Goal: Information Seeking & Learning: Find specific page/section

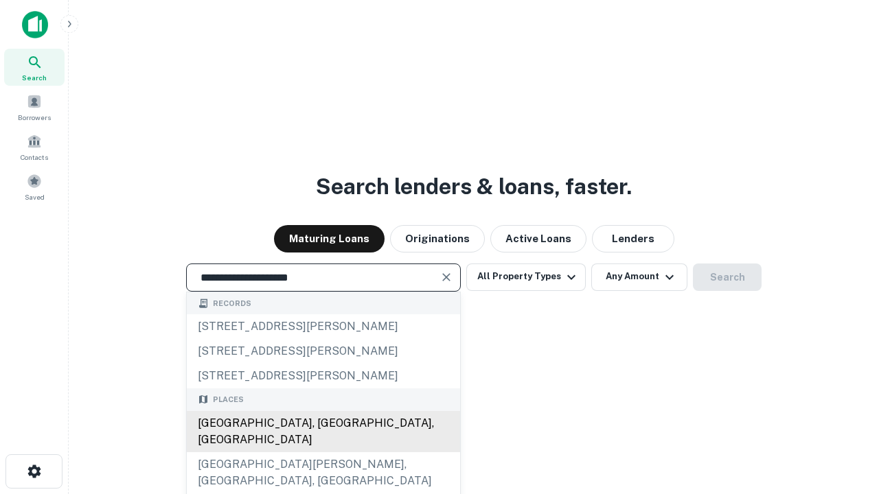
click at [323, 452] on div "[GEOGRAPHIC_DATA], [GEOGRAPHIC_DATA], [GEOGRAPHIC_DATA]" at bounding box center [323, 431] width 273 height 41
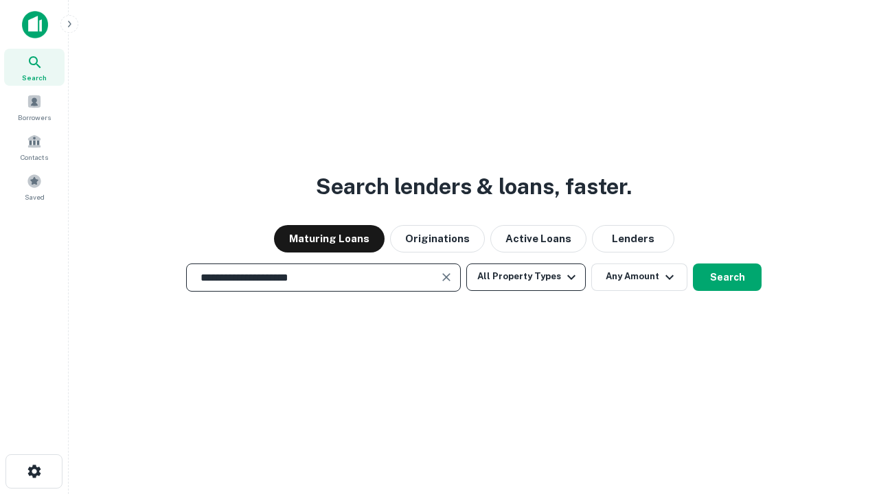
type input "**********"
click at [526, 277] on button "All Property Types" at bounding box center [525, 277] width 119 height 27
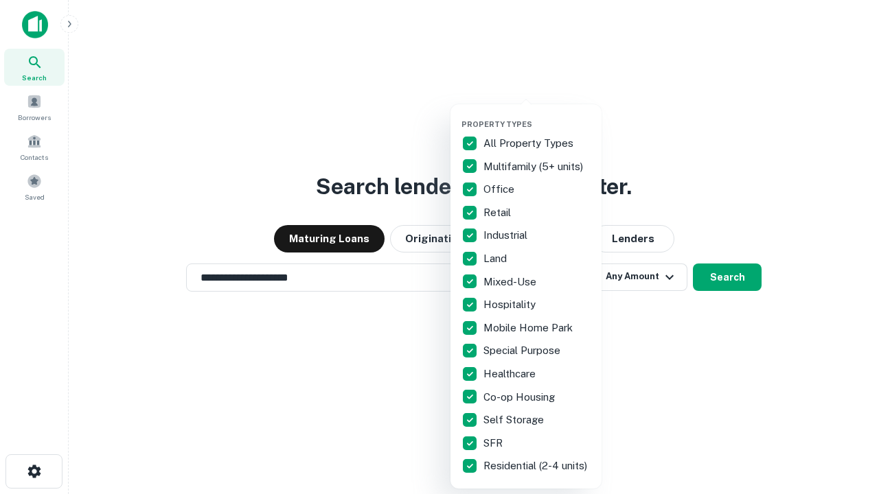
click at [537, 115] on button "button" at bounding box center [536, 115] width 151 height 1
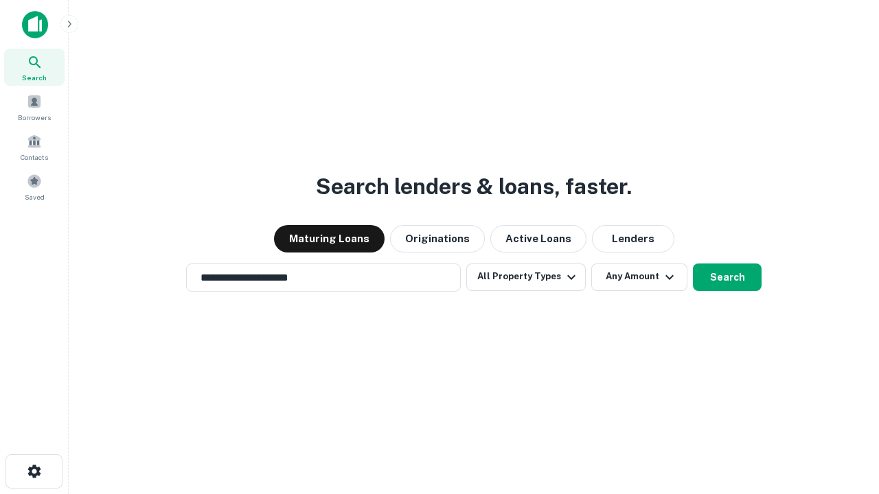
scroll to position [8, 165]
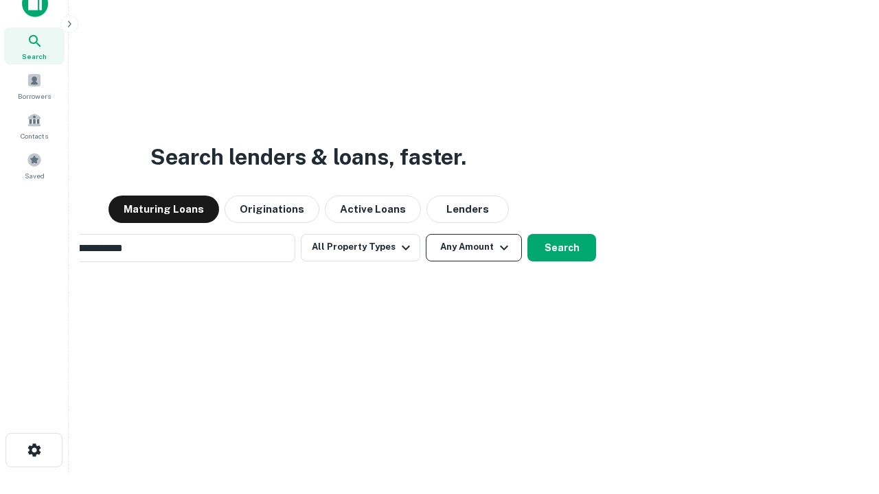
click at [426, 234] on button "Any Amount" at bounding box center [474, 247] width 96 height 27
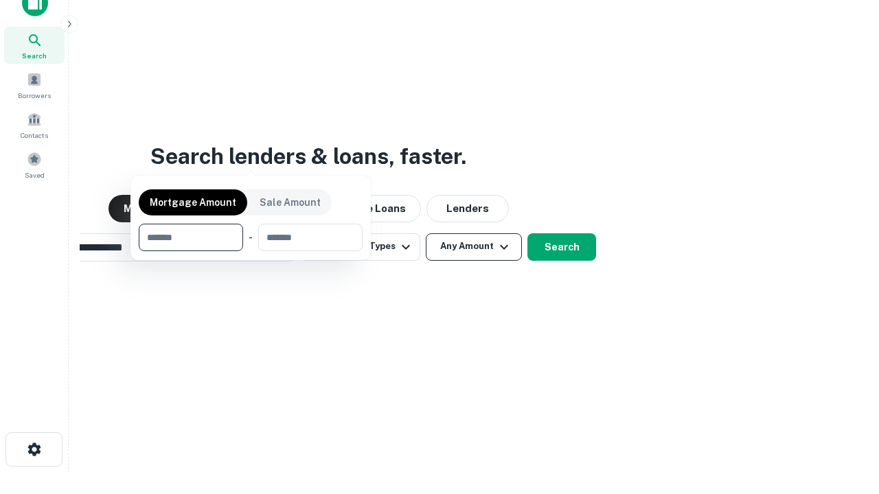
scroll to position [99, 389]
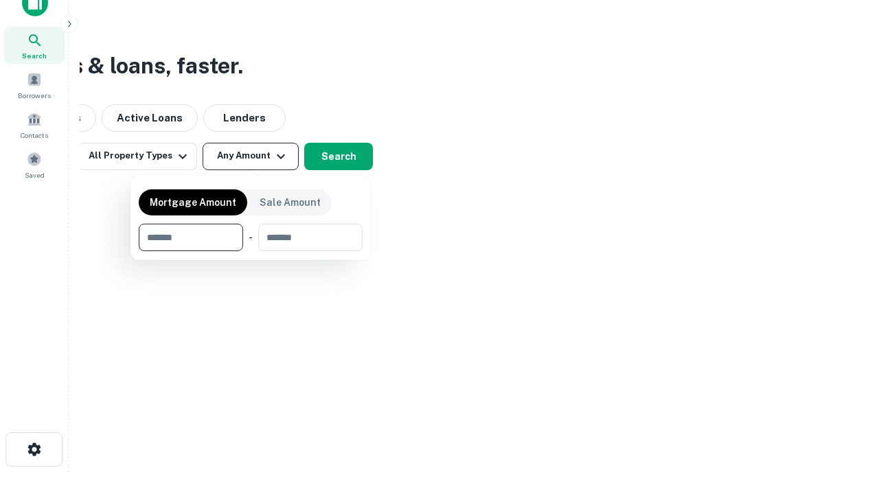
type input "*******"
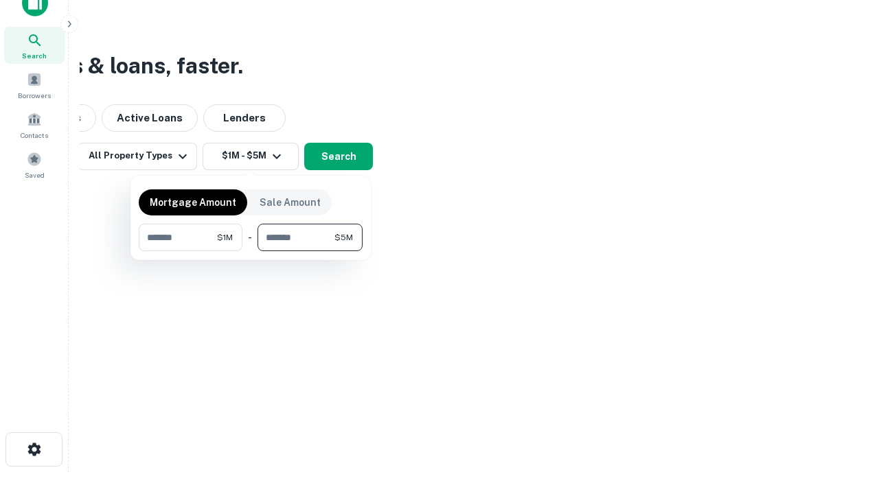
type input "*******"
click at [251, 251] on button "button" at bounding box center [251, 251] width 224 height 1
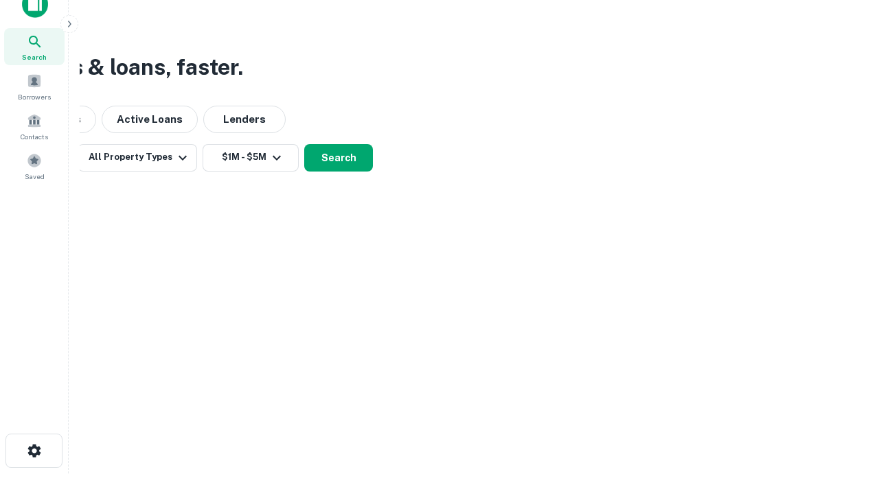
scroll to position [8, 253]
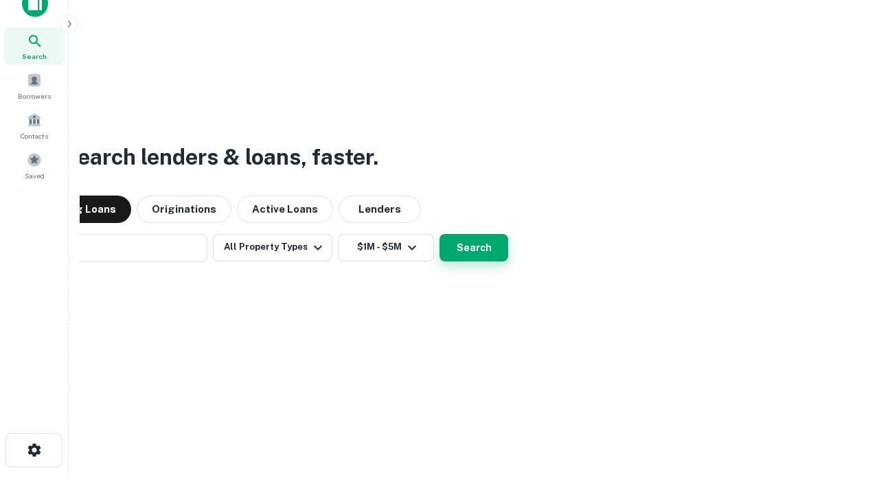
click at [439, 234] on button "Search" at bounding box center [473, 247] width 69 height 27
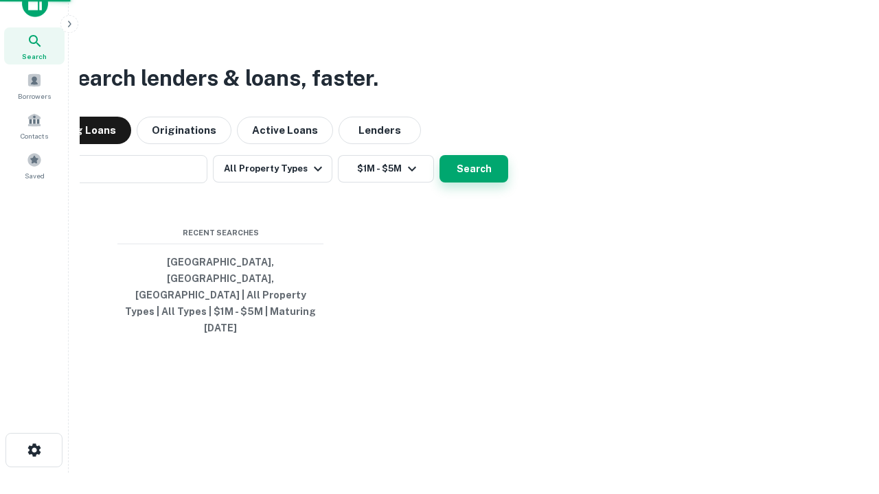
scroll to position [36, 389]
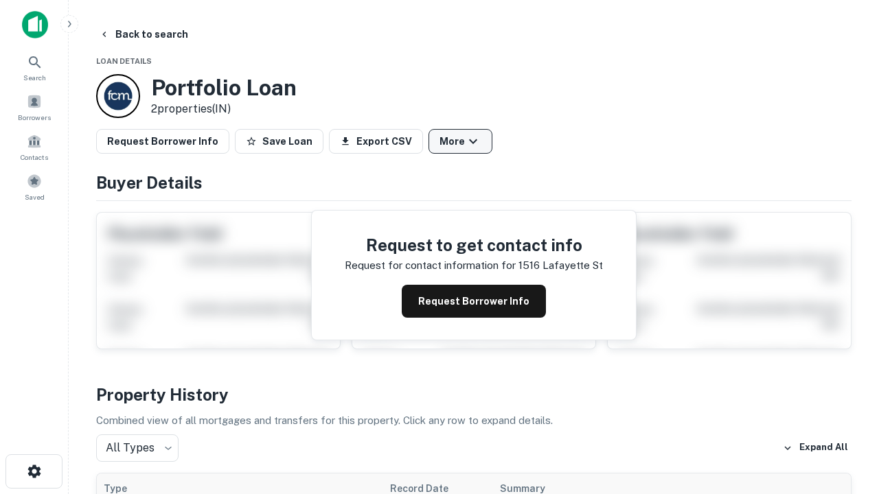
click at [460, 141] on button "More" at bounding box center [460, 141] width 64 height 25
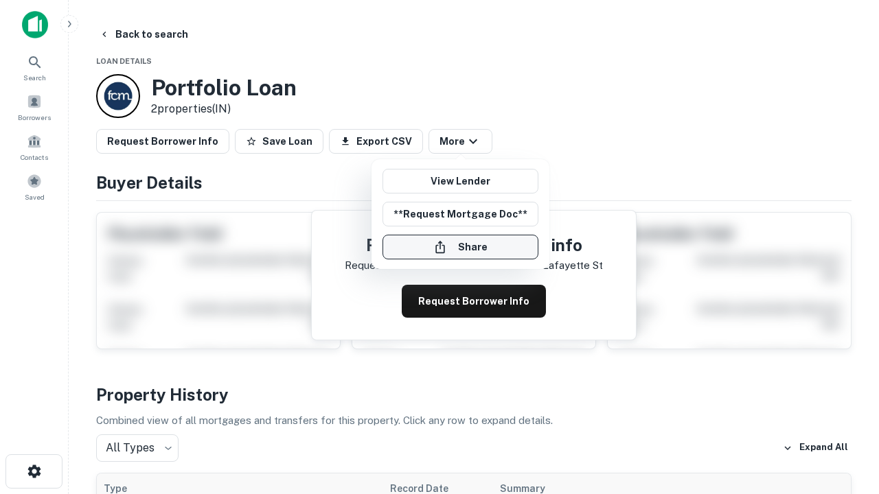
click at [460, 247] on button "Share" at bounding box center [460, 247] width 156 height 25
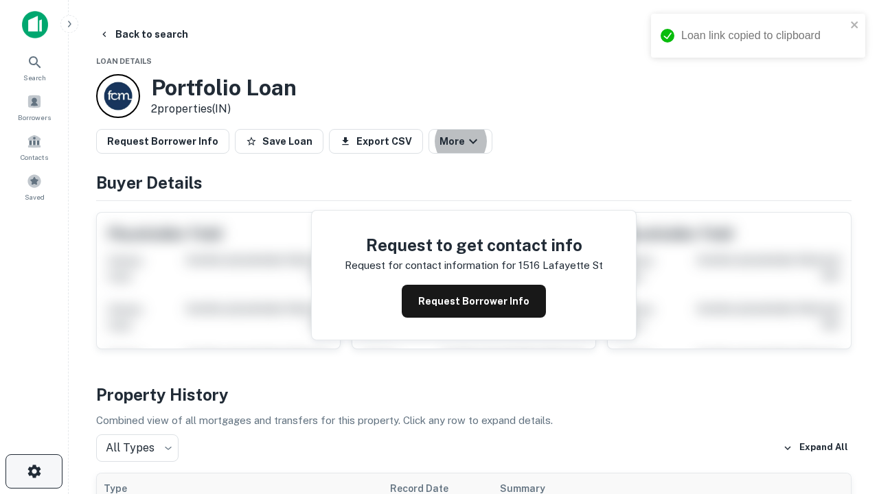
click at [34, 472] on icon "button" at bounding box center [34, 471] width 16 height 16
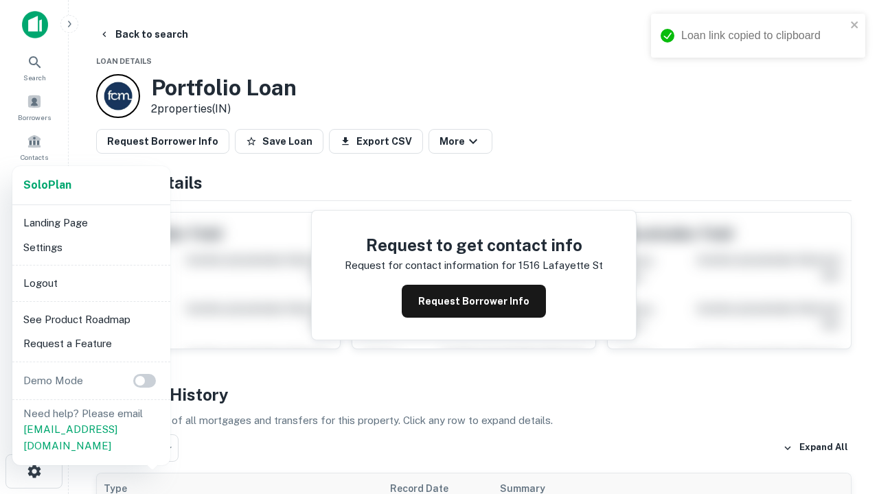
click at [91, 283] on li "Logout" at bounding box center [91, 283] width 147 height 25
